Goal: Task Accomplishment & Management: Use online tool/utility

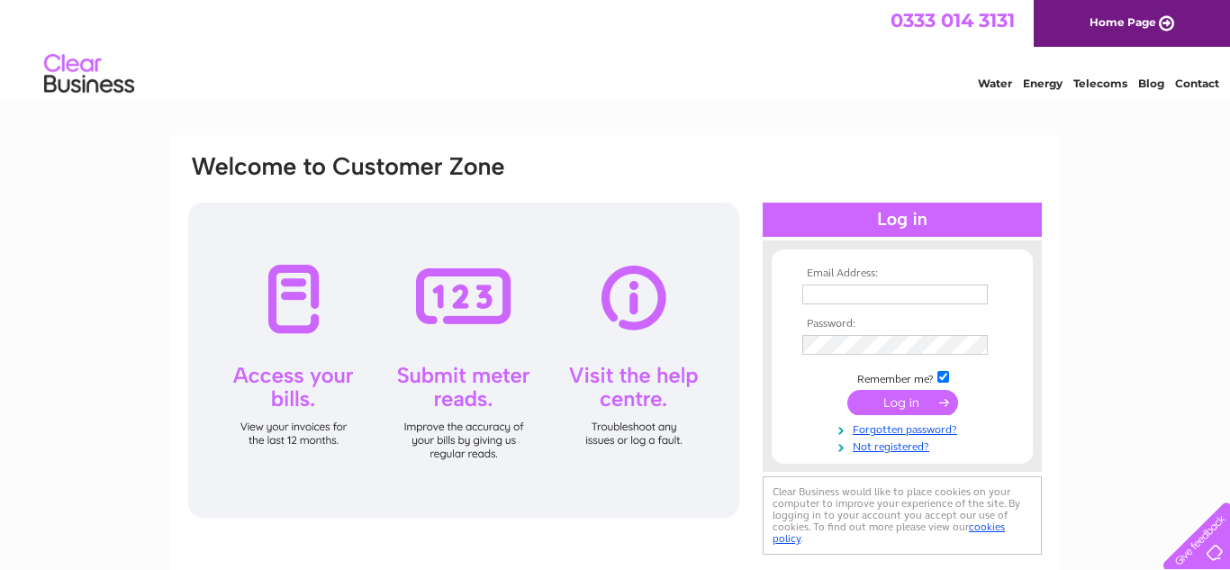
click at [822, 289] on input "text" at bounding box center [894, 294] width 185 height 20
type input "Andrew@PeachyKeen.co.uk"
click at [894, 411] on input "submit" at bounding box center [902, 402] width 111 height 25
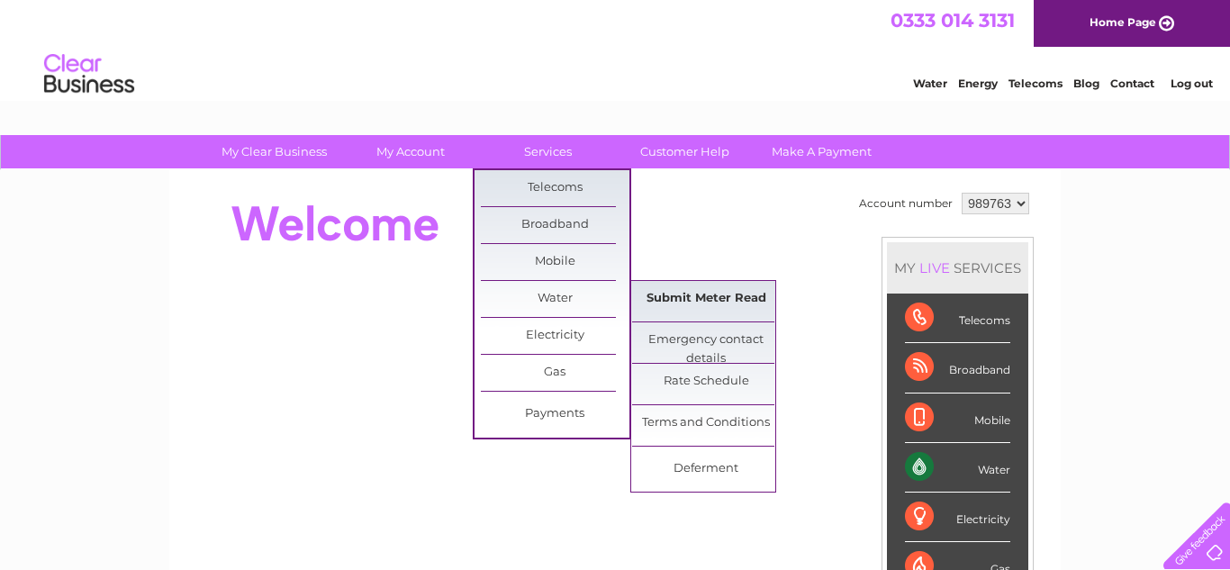
click at [701, 311] on link "Submit Meter Read" at bounding box center [706, 299] width 149 height 36
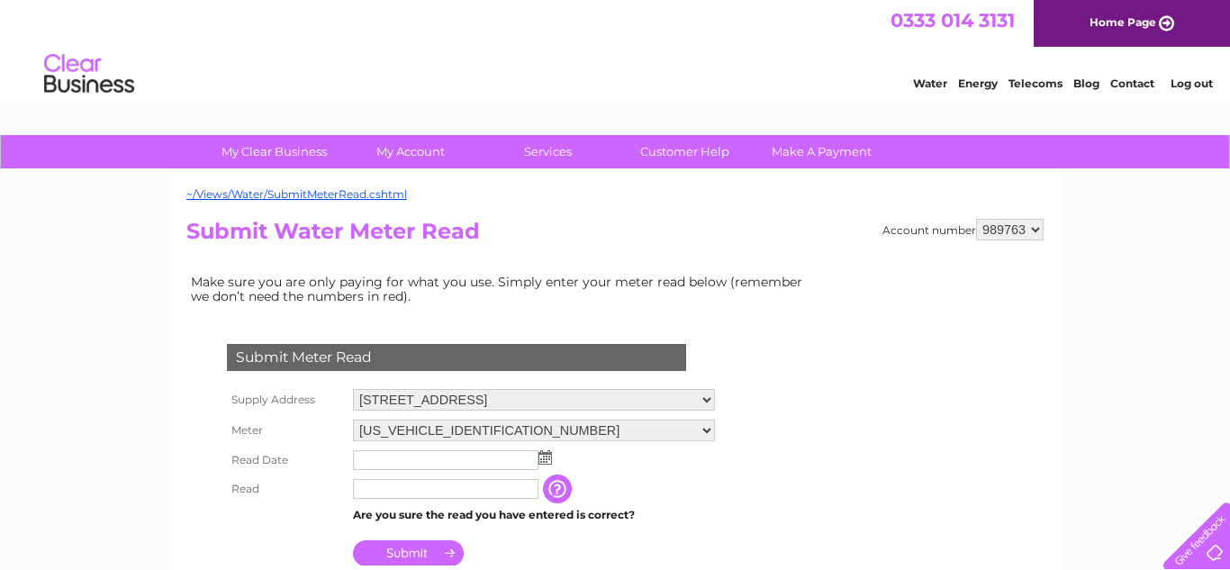
click at [487, 455] on input "text" at bounding box center [445, 460] width 185 height 20
click at [555, 462] on td at bounding box center [533, 460] width 371 height 29
click at [544, 460] on img at bounding box center [545, 457] width 14 height 14
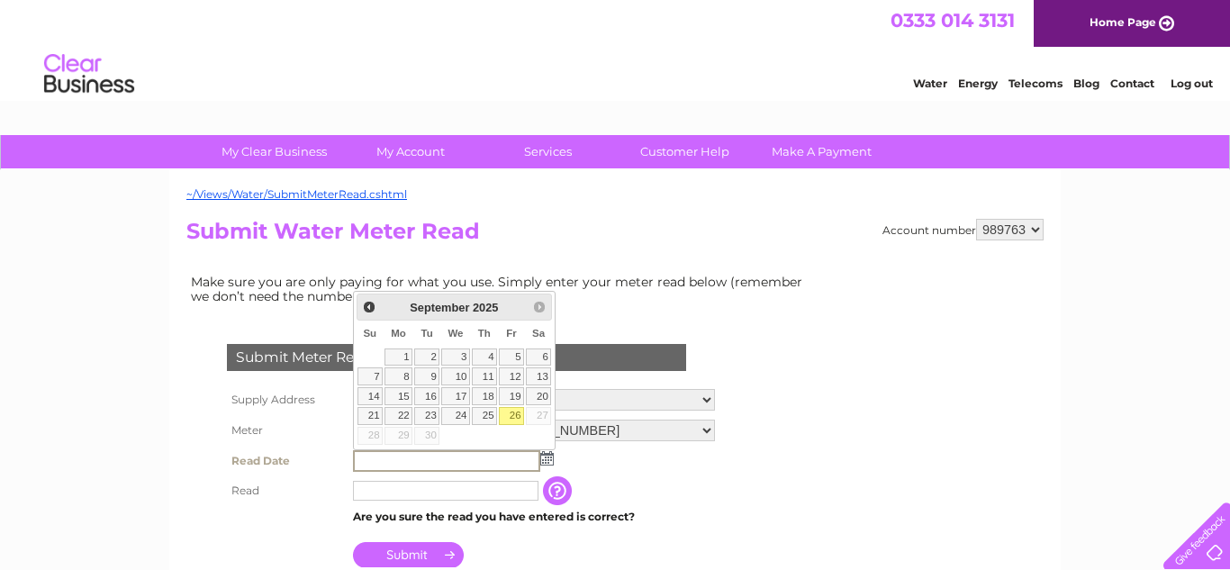
click at [514, 412] on link "26" at bounding box center [511, 416] width 25 height 18
type input "[DATE]"
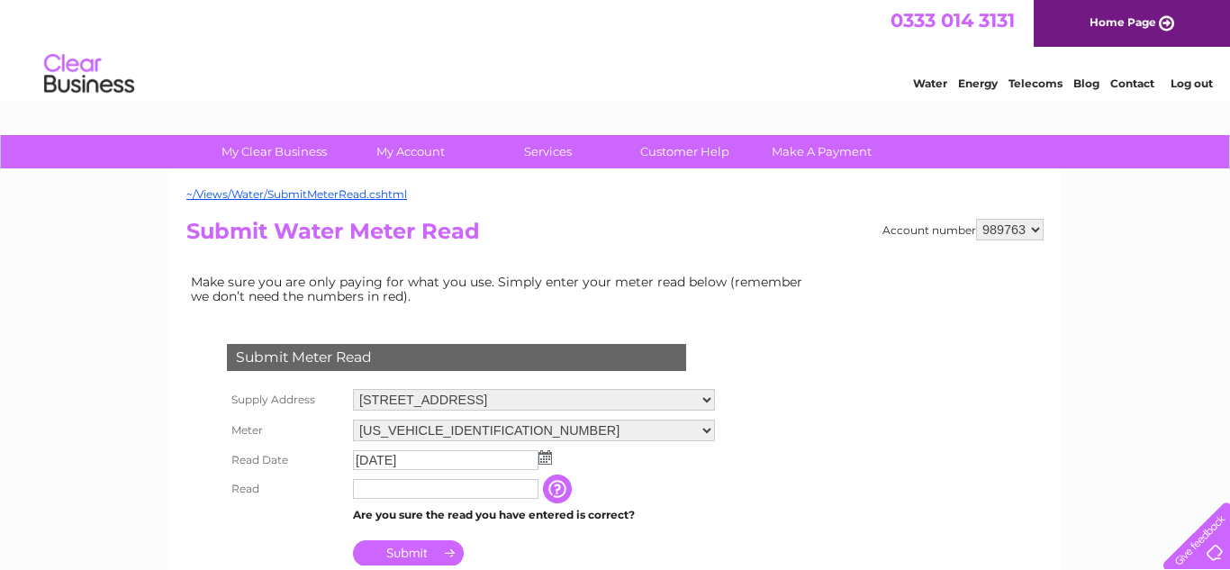
click at [471, 492] on input "text" at bounding box center [445, 489] width 185 height 20
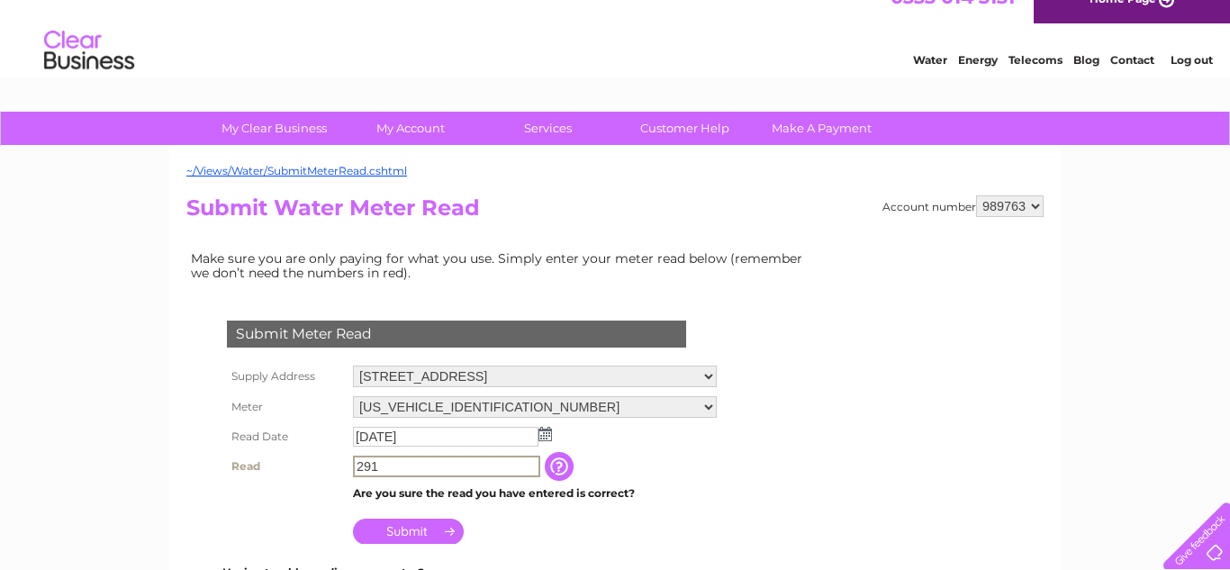
scroll to position [28, 0]
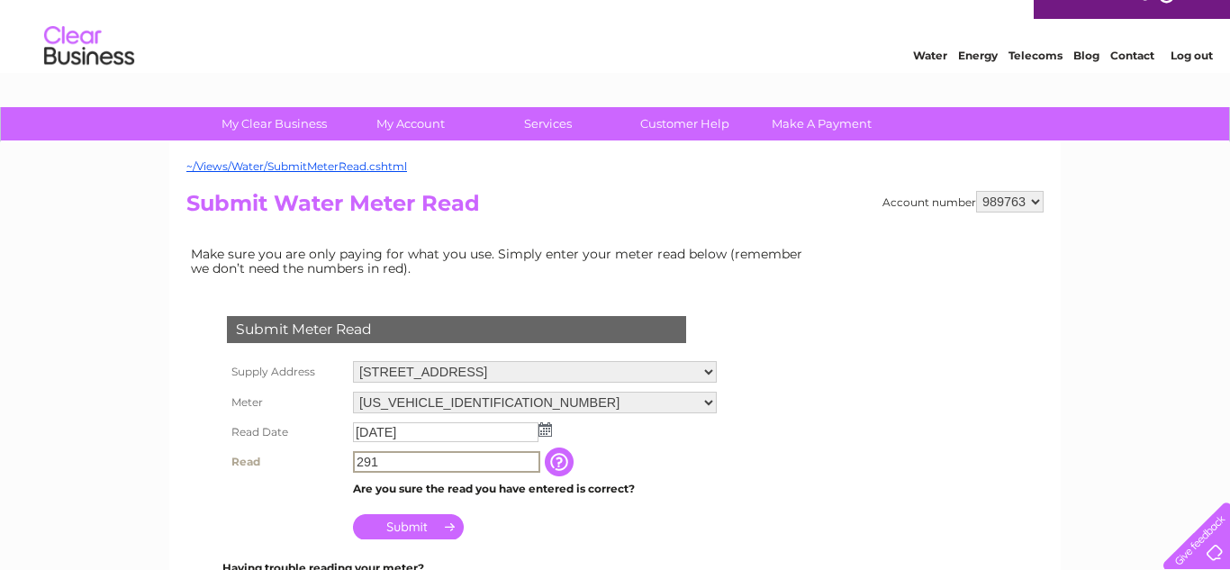
type input "291"
click at [406, 529] on input "Submit" at bounding box center [408, 526] width 111 height 25
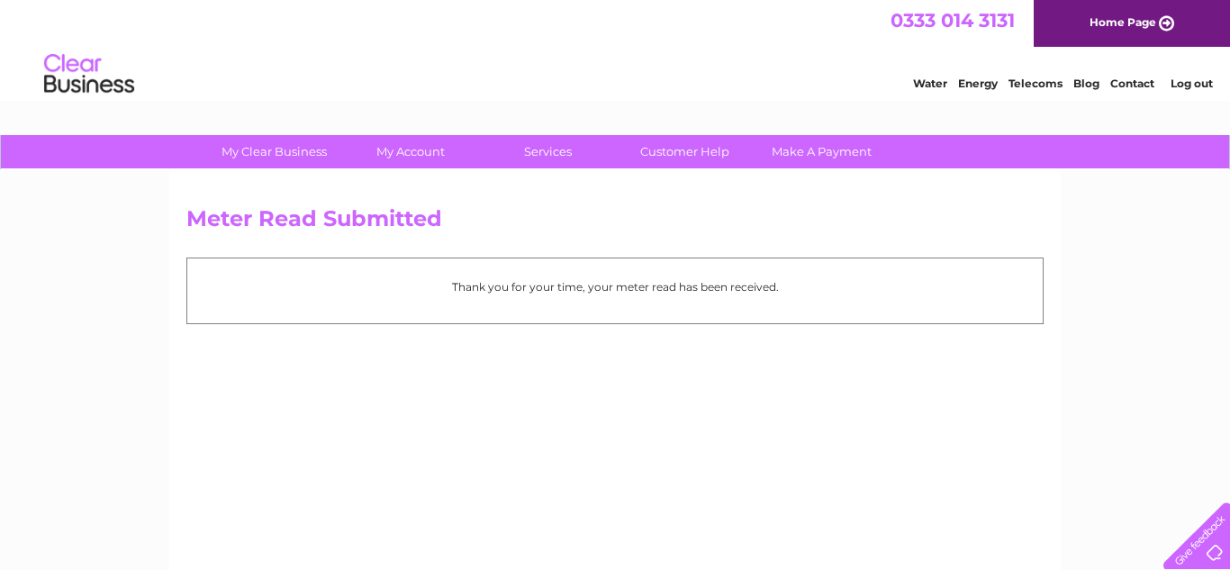
click at [1190, 82] on link "Log out" at bounding box center [1191, 84] width 42 height 14
